Goal: Task Accomplishment & Management: Complete application form

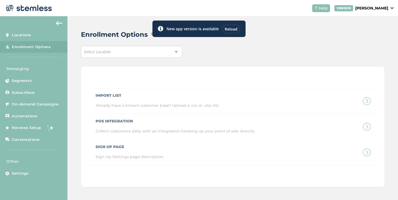
click at [235, 28] on div "Reload" at bounding box center [231, 29] width 18 height 9
